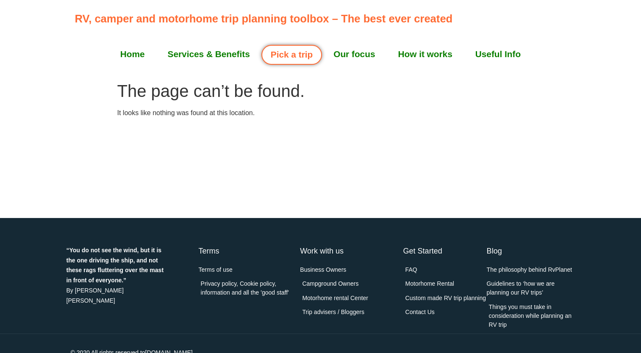
click at [282, 52] on link "Pick a trip" at bounding box center [291, 55] width 61 height 20
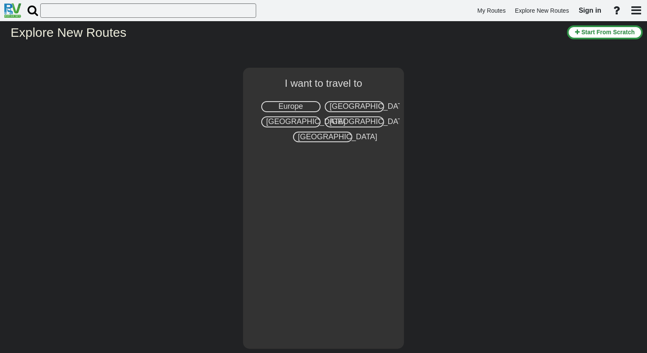
click at [293, 104] on span "Europe" at bounding box center [290, 106] width 25 height 8
select select "number:1"
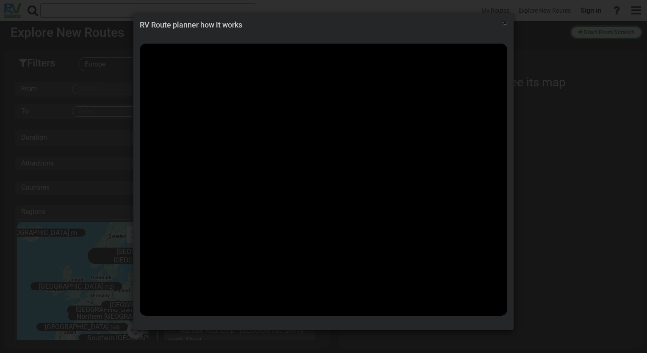
click at [503, 23] on span "×" at bounding box center [505, 23] width 5 height 10
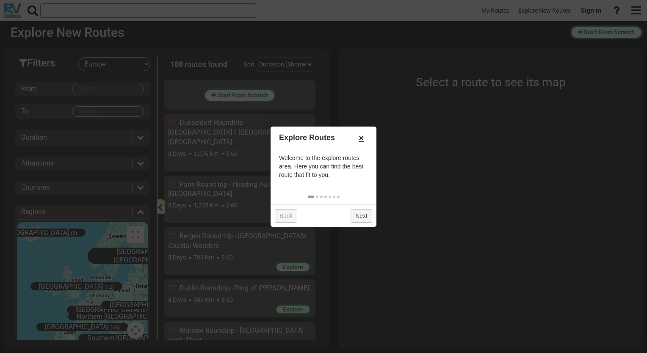
click at [359, 140] on link "×" at bounding box center [361, 138] width 14 height 14
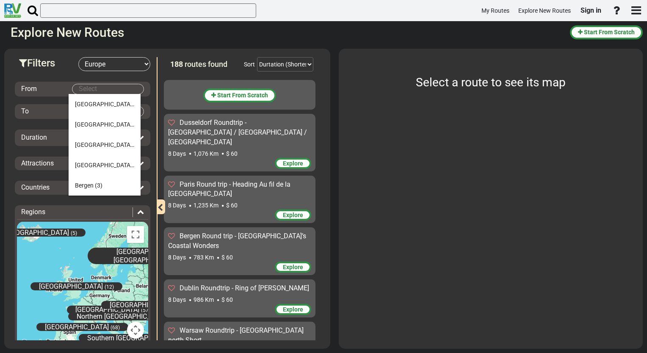
click at [119, 84] on body "My Routes Explore New Routes Sign in ×" at bounding box center [323, 176] width 647 height 353
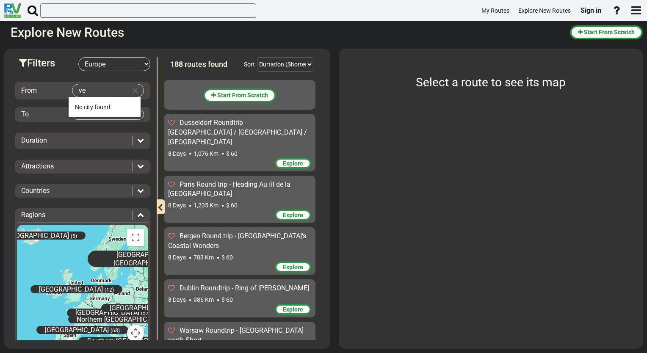
type input "v"
click at [132, 236] on button "Toggle fullscreen view" at bounding box center [135, 237] width 17 height 17
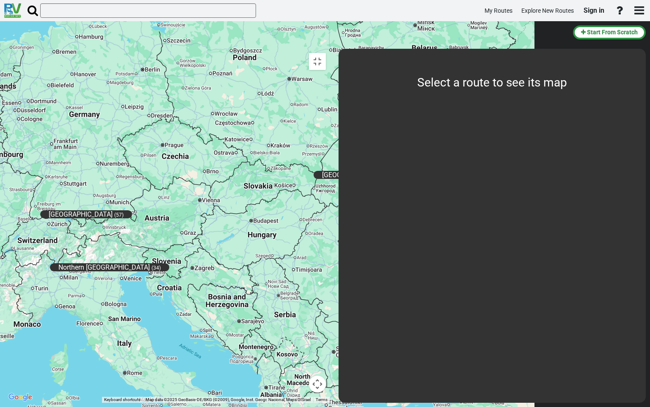
click at [150, 263] on span "Northern Italy" at bounding box center [103, 267] width 91 height 8
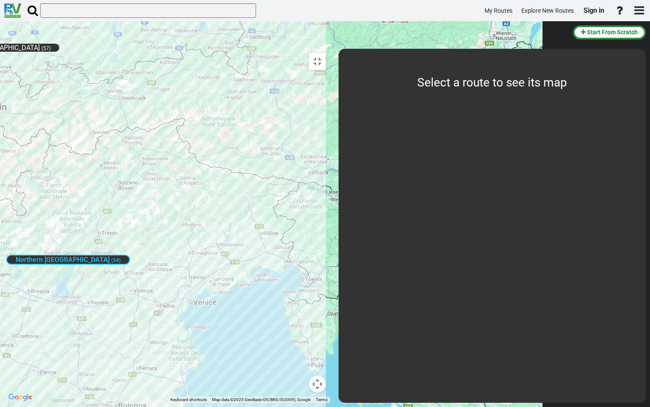
click at [110, 255] on span "Northern Italy" at bounding box center [63, 259] width 94 height 8
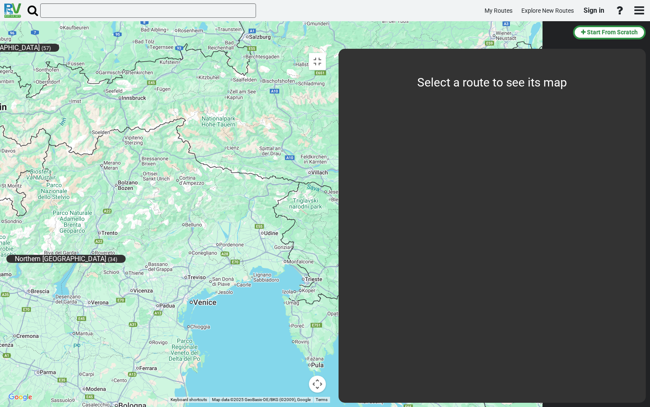
click at [106, 254] on span "Northern Italy" at bounding box center [60, 258] width 91 height 8
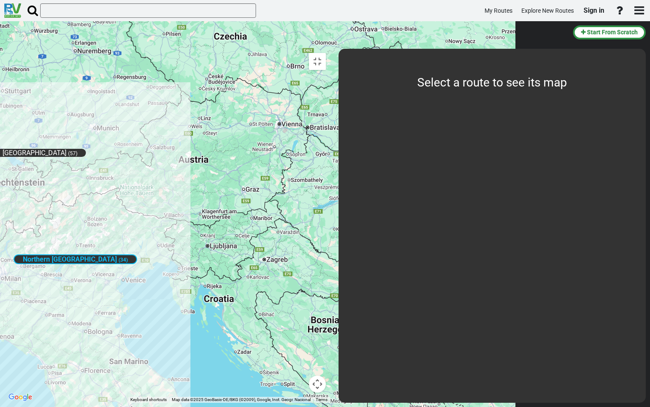
click at [326, 353] on button "Map camera controls" at bounding box center [317, 383] width 17 height 17
click at [326, 53] on button "Toggle fullscreen view" at bounding box center [317, 61] width 17 height 17
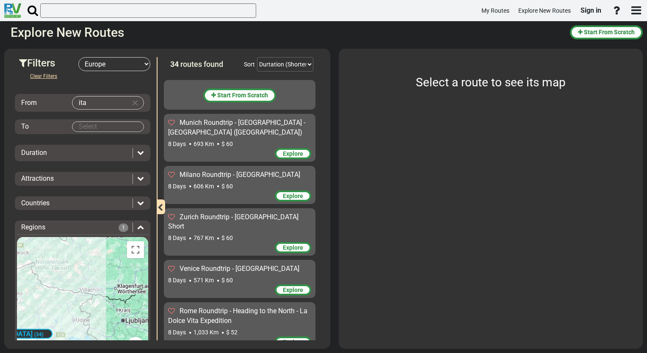
click at [107, 102] on body "My Routes Explore New Routes Sign in ×" at bounding box center [323, 176] width 647 height 353
type input "n"
type input "i"
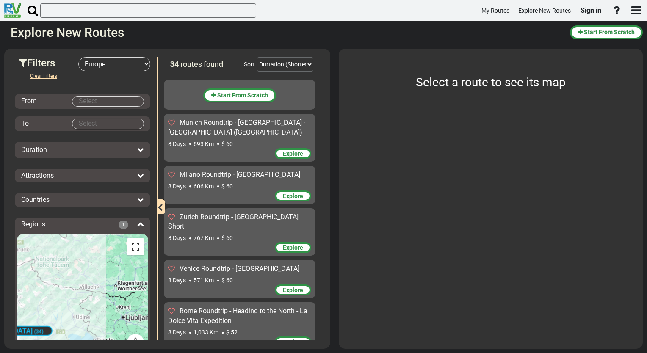
click at [132, 245] on button "Toggle fullscreen view" at bounding box center [135, 246] width 17 height 17
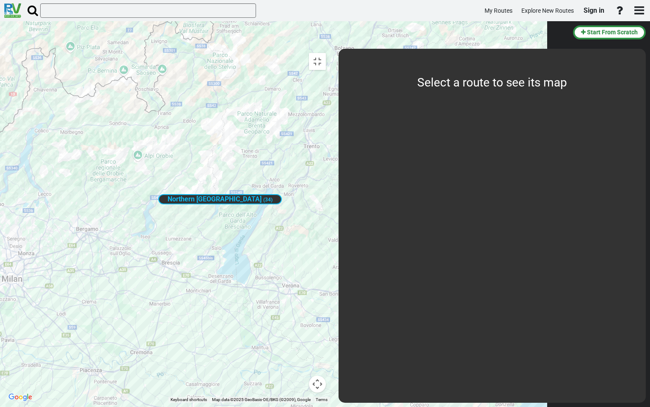
click at [294, 135] on div "Central Europe (57) Eastern Europe (31) Great Britain (12) Iceland (5) North Eu…" at bounding box center [167, 226] width 326 height 354
click at [282, 190] on div "Northern Italy (34)" at bounding box center [220, 199] width 124 height 18
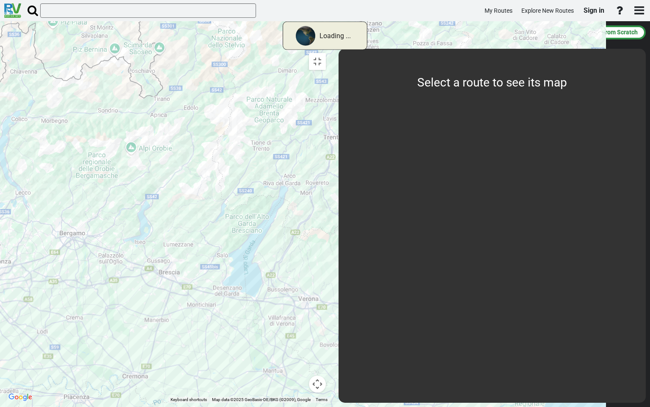
click at [327, 171] on div at bounding box center [167, 226] width 326 height 354
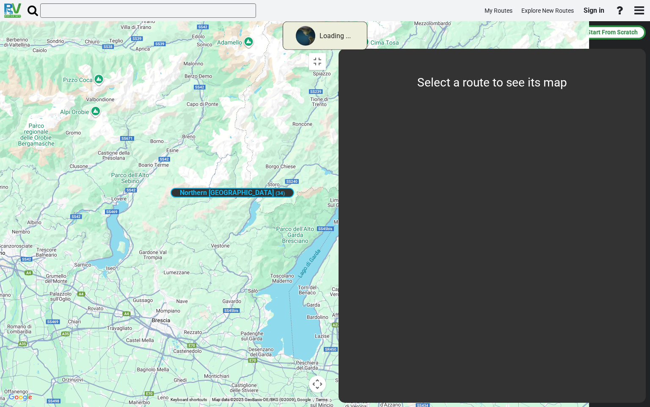
click at [330, 171] on div "Central Europe (57) Eastern Europe (31) Great Britain (12) Iceland (5) North Eu…" at bounding box center [167, 226] width 326 height 354
click at [330, 167] on div "Central Europe (57) Eastern Europe (31) Great Britain (12) Iceland (5) North Eu…" at bounding box center [167, 226] width 326 height 354
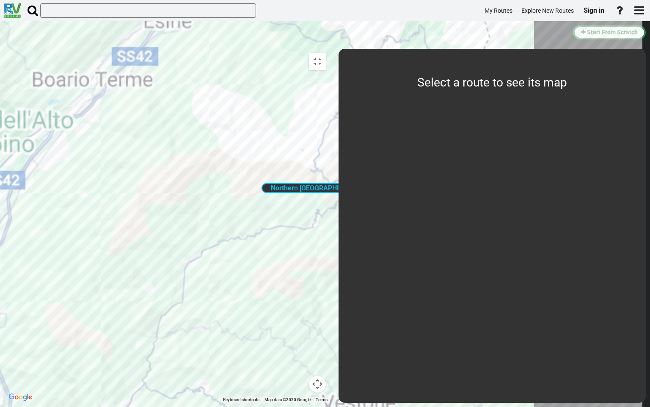
click at [365, 184] on span "Northern Italy" at bounding box center [318, 188] width 94 height 8
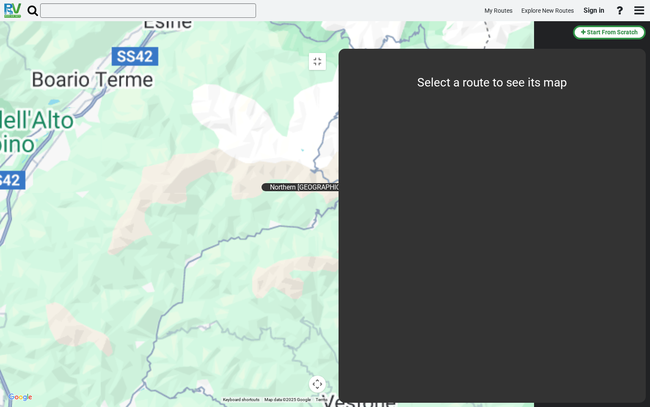
click at [362, 183] on span "Northern Italy" at bounding box center [315, 187] width 91 height 8
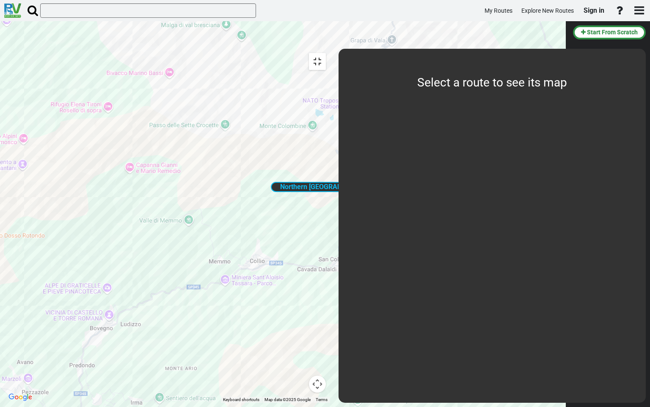
click at [326, 53] on button "Toggle fullscreen view" at bounding box center [317, 61] width 17 height 17
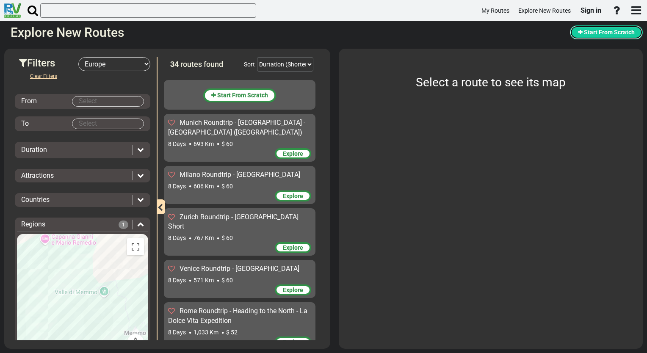
click at [597, 28] on button "Start From Scratch" at bounding box center [606, 32] width 73 height 14
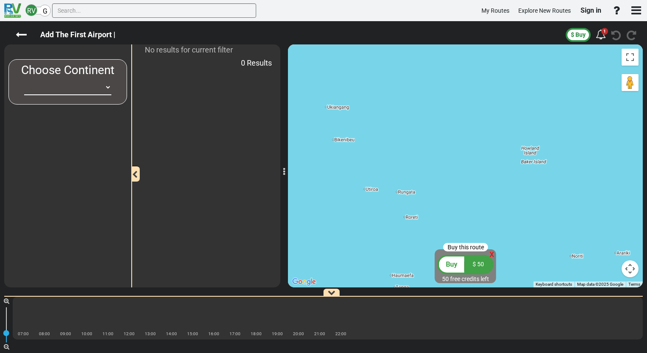
click at [106, 88] on select "Africa Asia Australia Canada Europe New Zealand South America United States" at bounding box center [67, 88] width 87 height 16
select select "number:1"
click at [24, 80] on select "Africa Asia Australia Canada Europe New Zealand South America United States" at bounding box center [67, 88] width 87 height 16
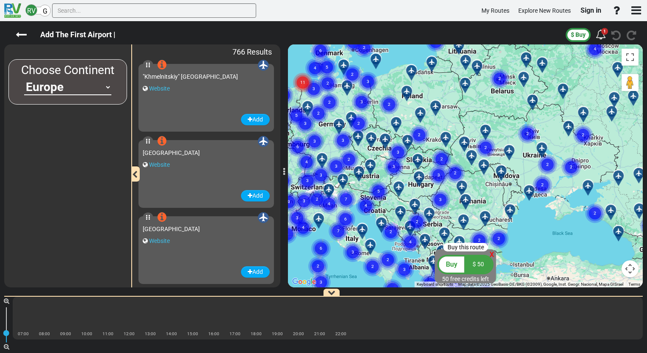
click at [351, 214] on circle "Cluster of 6 markers" at bounding box center [345, 219] width 19 height 19
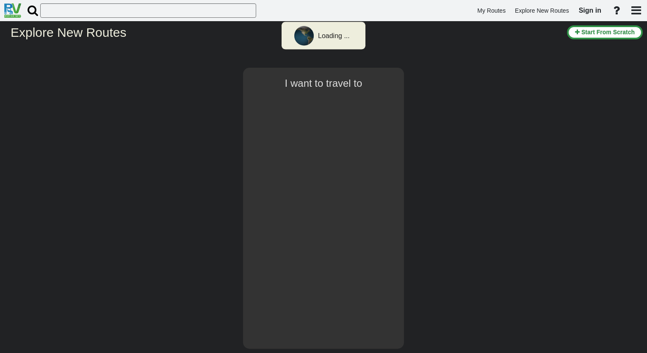
select select "number:1"
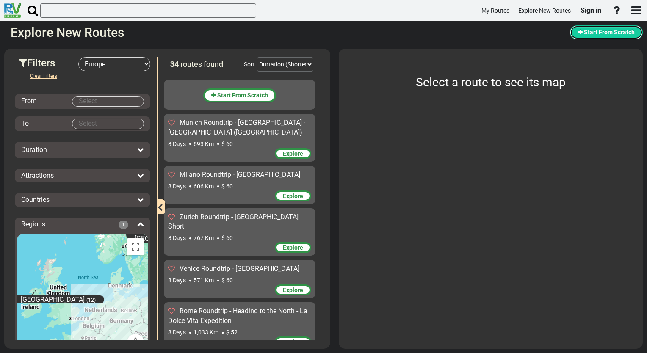
click at [611, 33] on span "Start From Scratch" at bounding box center [609, 32] width 51 height 7
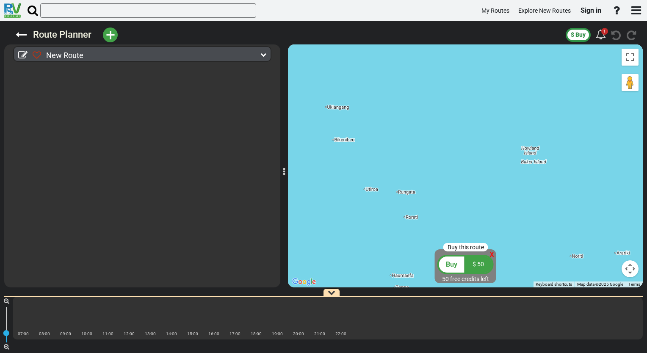
click at [111, 39] on span "+" at bounding box center [110, 34] width 9 height 19
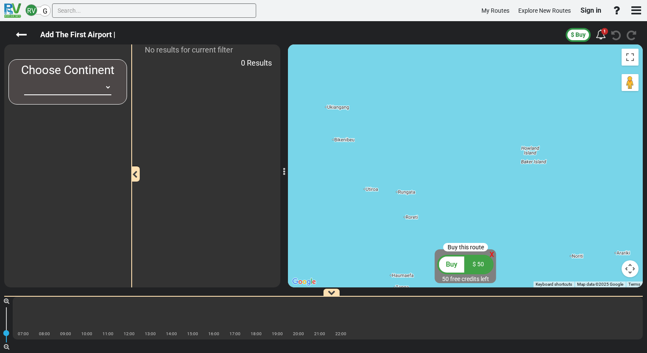
click at [109, 91] on select "[GEOGRAPHIC_DATA] [GEOGRAPHIC_DATA] [GEOGRAPHIC_DATA] [GEOGRAPHIC_DATA] [GEOGRA…" at bounding box center [67, 88] width 87 height 16
select select "number:1"
click at [24, 80] on select "[GEOGRAPHIC_DATA] [GEOGRAPHIC_DATA] [GEOGRAPHIC_DATA] [GEOGRAPHIC_DATA] [GEOGRA…" at bounding box center [67, 88] width 87 height 16
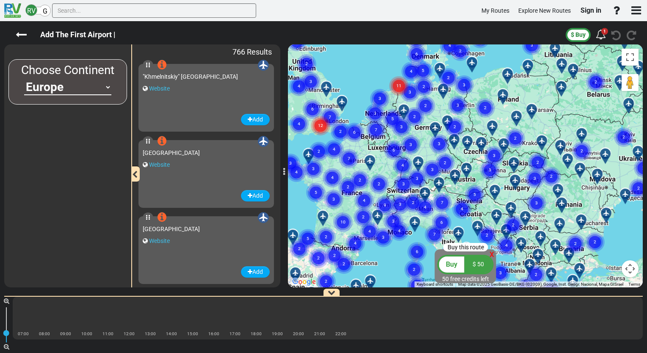
click at [527, 131] on div "To activate drag with keyboard, press Alt + Enter. Once in keyboard drag state,…" at bounding box center [465, 165] width 355 height 243
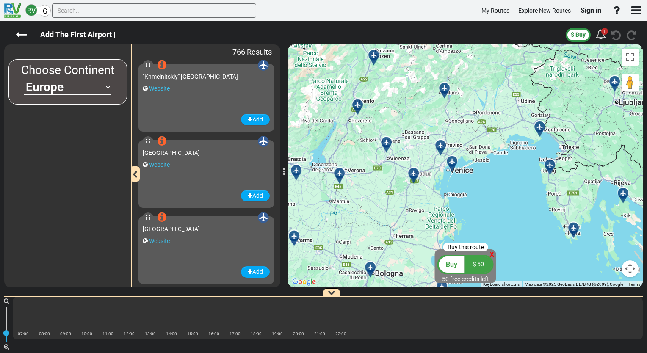
click at [339, 173] on icon at bounding box center [339, 173] width 6 height 6
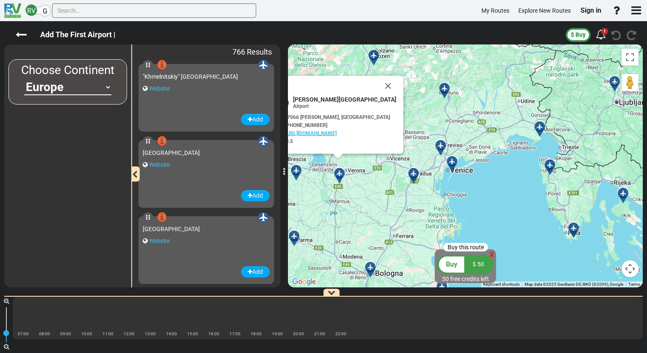
scroll to position [54876, 0]
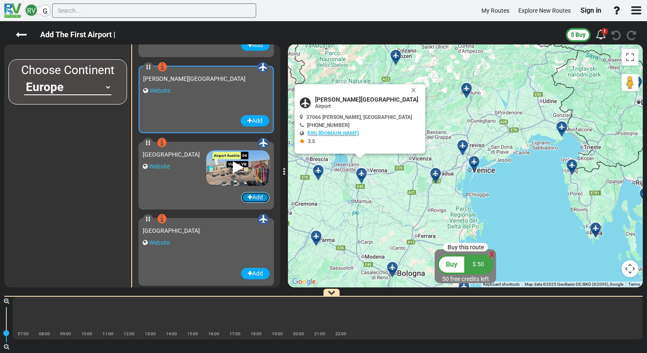
click at [254, 199] on button "Add" at bounding box center [255, 197] width 29 height 11
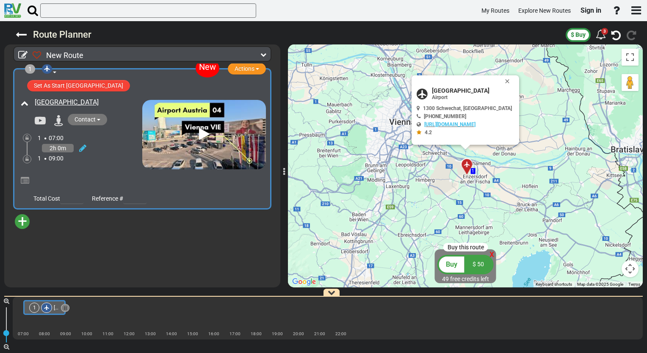
click at [98, 118] on button "Contact" at bounding box center [87, 119] width 39 height 11
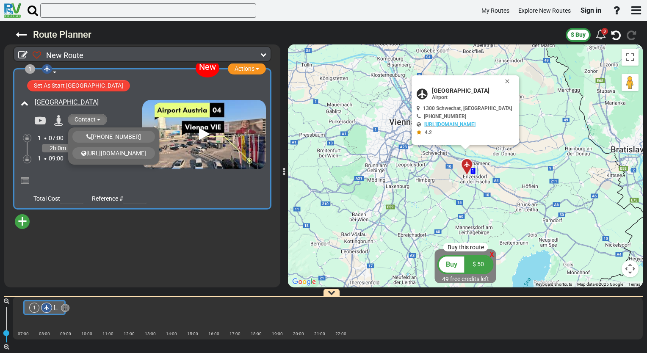
drag, startPoint x: 188, startPoint y: 221, endPoint x: 124, endPoint y: 216, distance: 63.7
click at [124, 216] on div "+ Add Atraction Add Campground" at bounding box center [142, 225] width 263 height 30
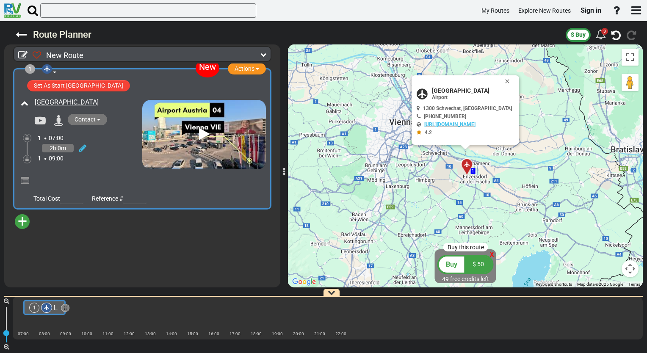
click at [55, 199] on span "Total Cost" at bounding box center [46, 198] width 27 height 7
click at [24, 223] on span "+" at bounding box center [22, 221] width 9 height 19
click at [29, 236] on li "Add Atraction" at bounding box center [48, 236] width 67 height 11
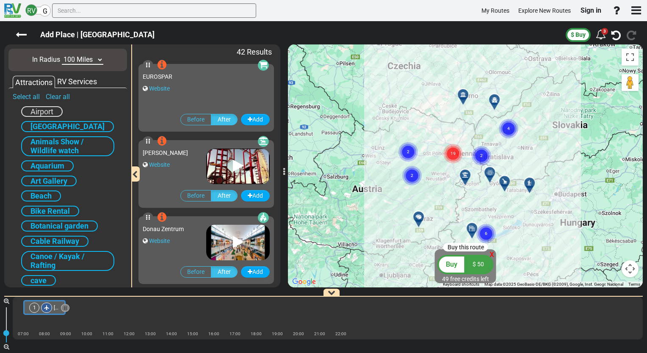
click at [51, 191] on span "Beach" at bounding box center [40, 195] width 21 height 9
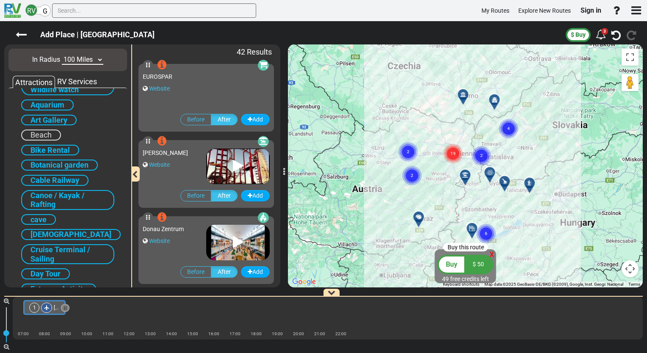
scroll to position [61, 0]
click at [43, 216] on span "cave" at bounding box center [38, 219] width 16 height 9
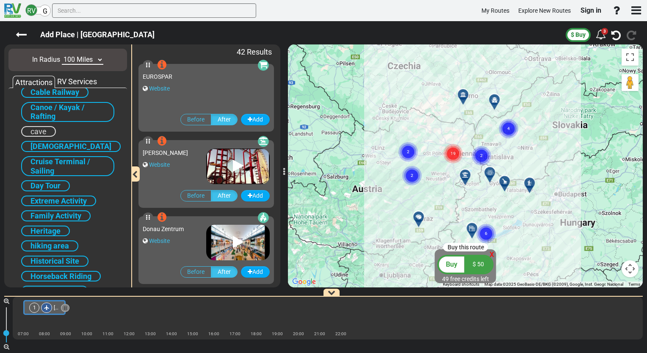
scroll to position [150, 0]
click at [66, 213] on span "Family Activity" at bounding box center [55, 214] width 51 height 9
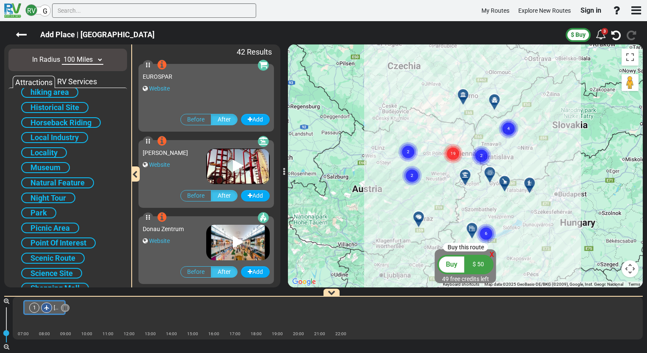
scroll to position [308, 0]
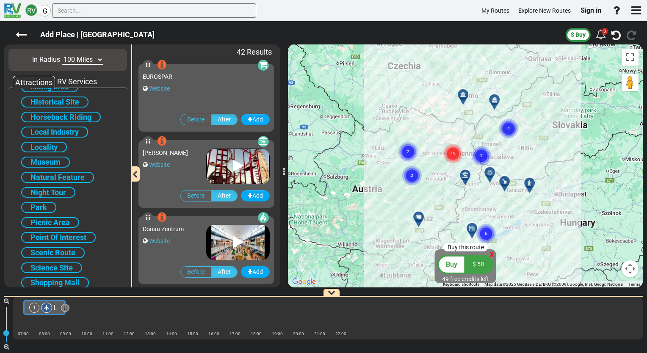
click at [54, 188] on span "Night Tour" at bounding box center [48, 192] width 36 height 9
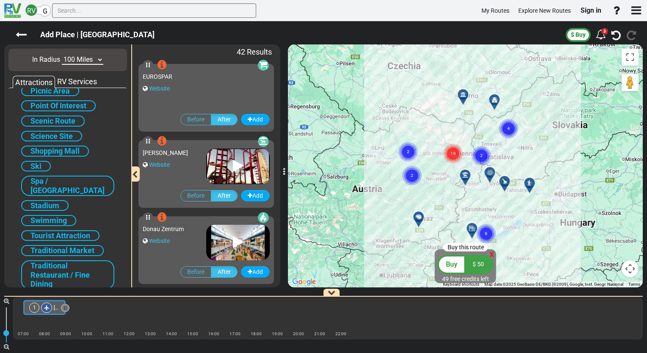
scroll to position [473, 0]
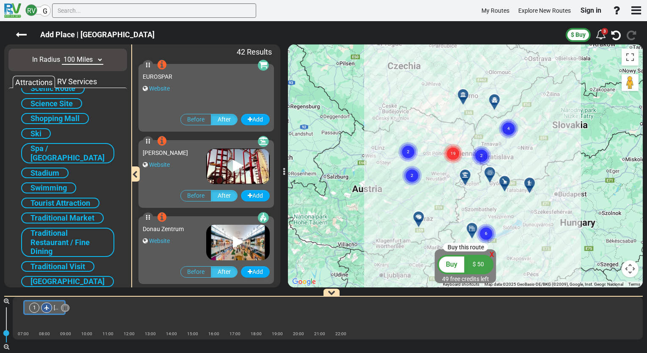
click at [66, 277] on span "Water Park" at bounding box center [67, 281] width 74 height 9
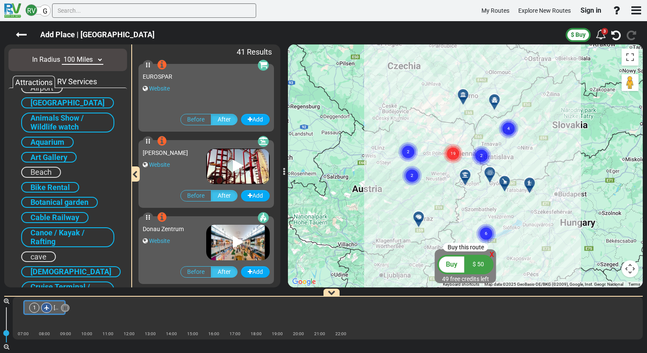
scroll to position [0, 0]
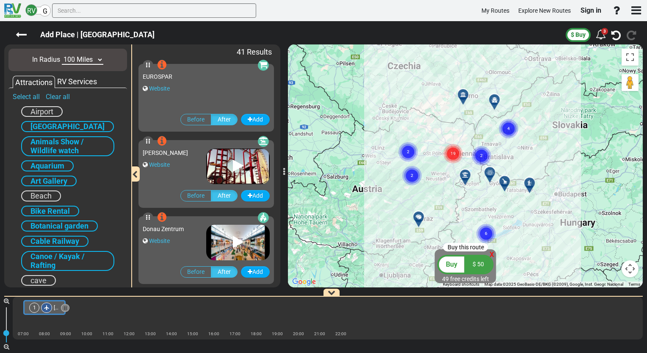
click at [85, 127] on span "Amusement Park" at bounding box center [67, 126] width 74 height 9
click at [73, 148] on span "Animals Show / Wildlife watch" at bounding box center [56, 146] width 53 height 18
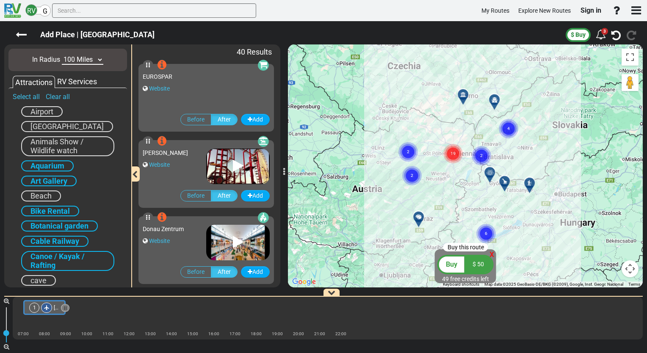
click at [80, 83] on div "RV Services" at bounding box center [77, 81] width 44 height 11
